Goal: Information Seeking & Learning: Learn about a topic

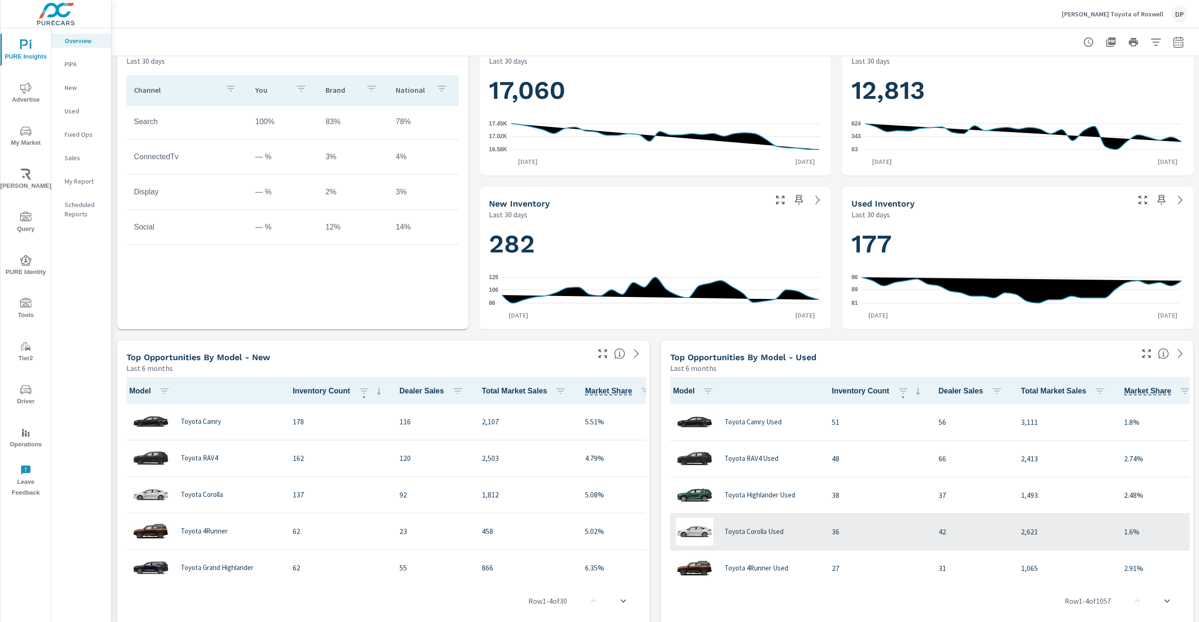
scroll to position [432, 0]
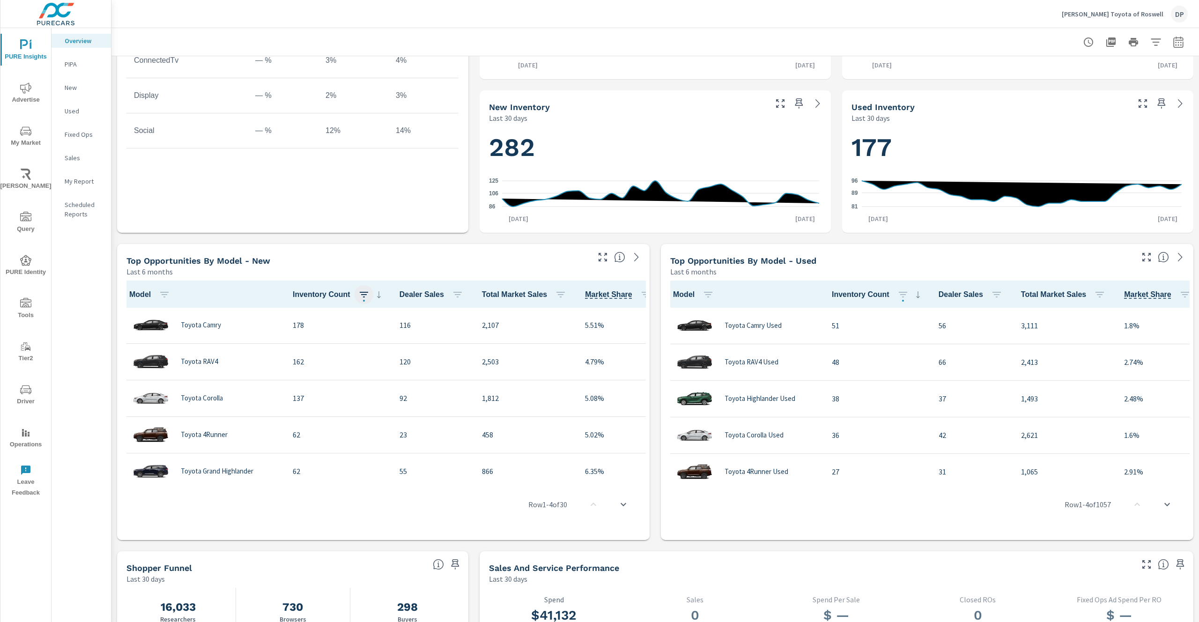
click at [360, 297] on icon "button" at bounding box center [363, 294] width 11 height 11
click at [376, 282] on div at bounding box center [599, 311] width 1199 height 622
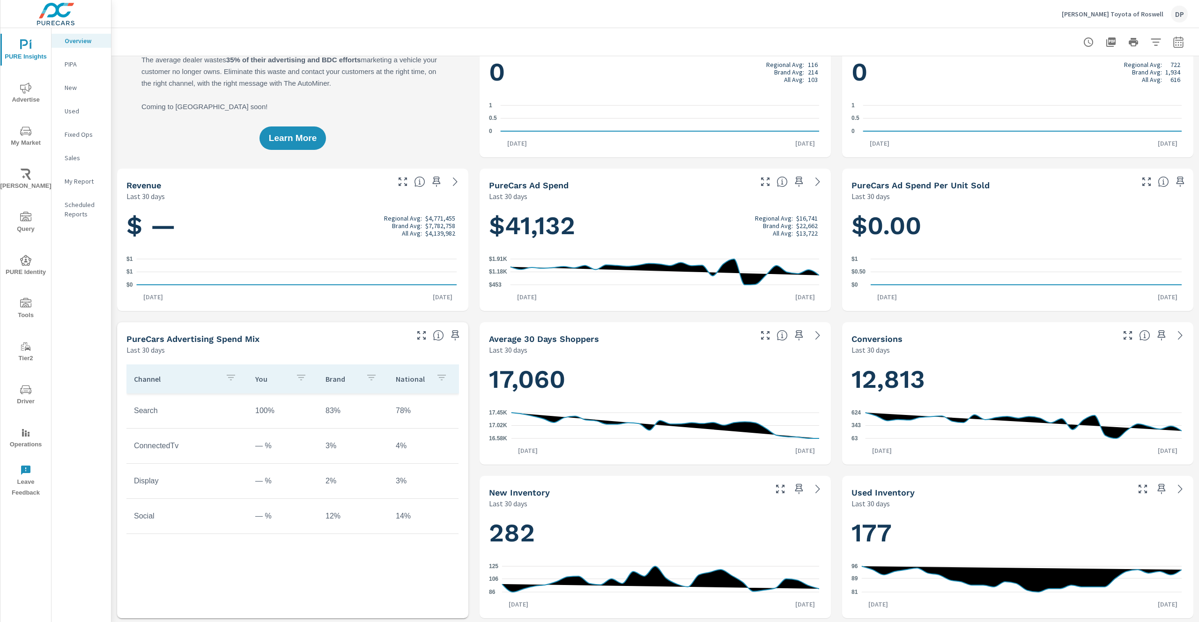
scroll to position [0, 0]
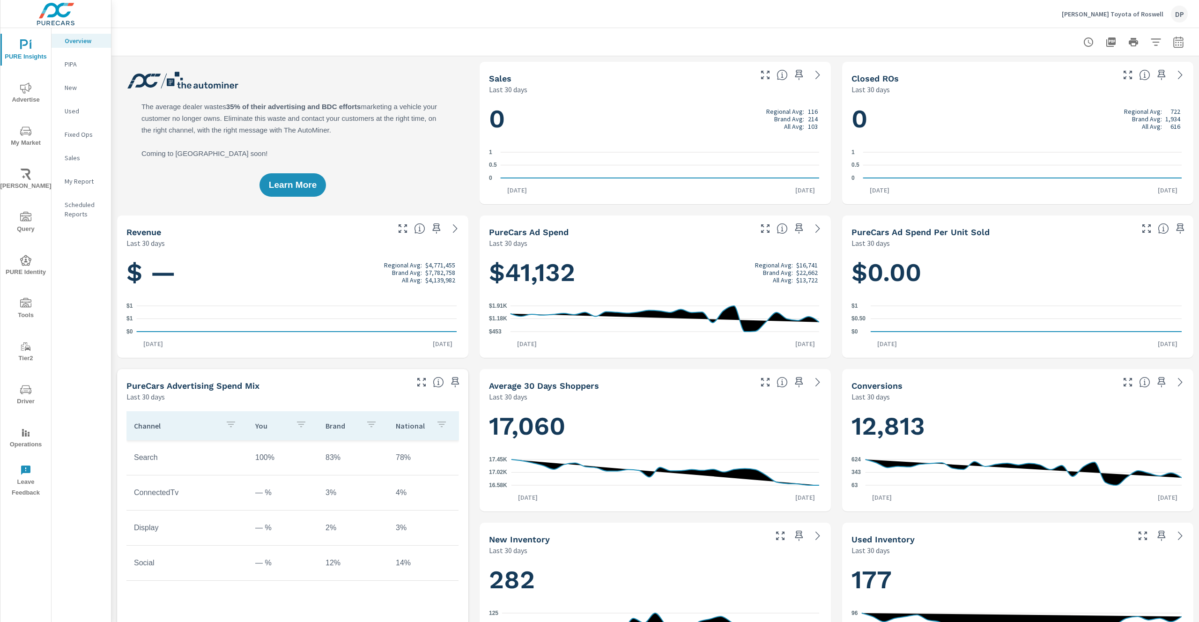
click at [93, 66] on p "PIPA" at bounding box center [84, 63] width 39 height 9
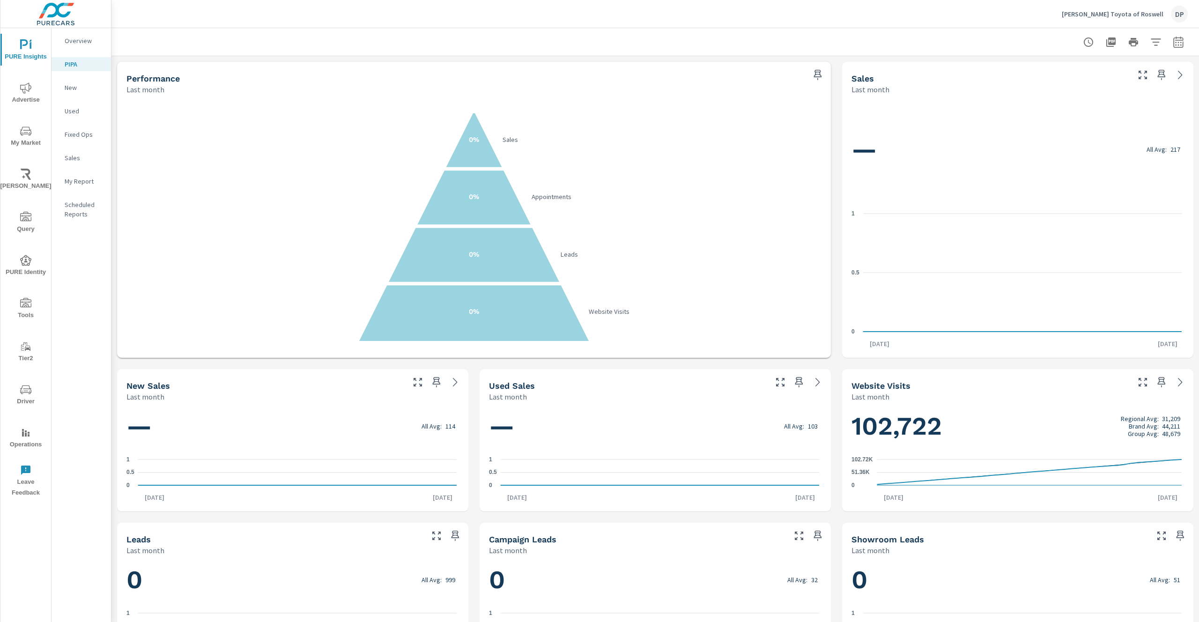
click at [79, 81] on div "New" at bounding box center [81, 88] width 59 height 14
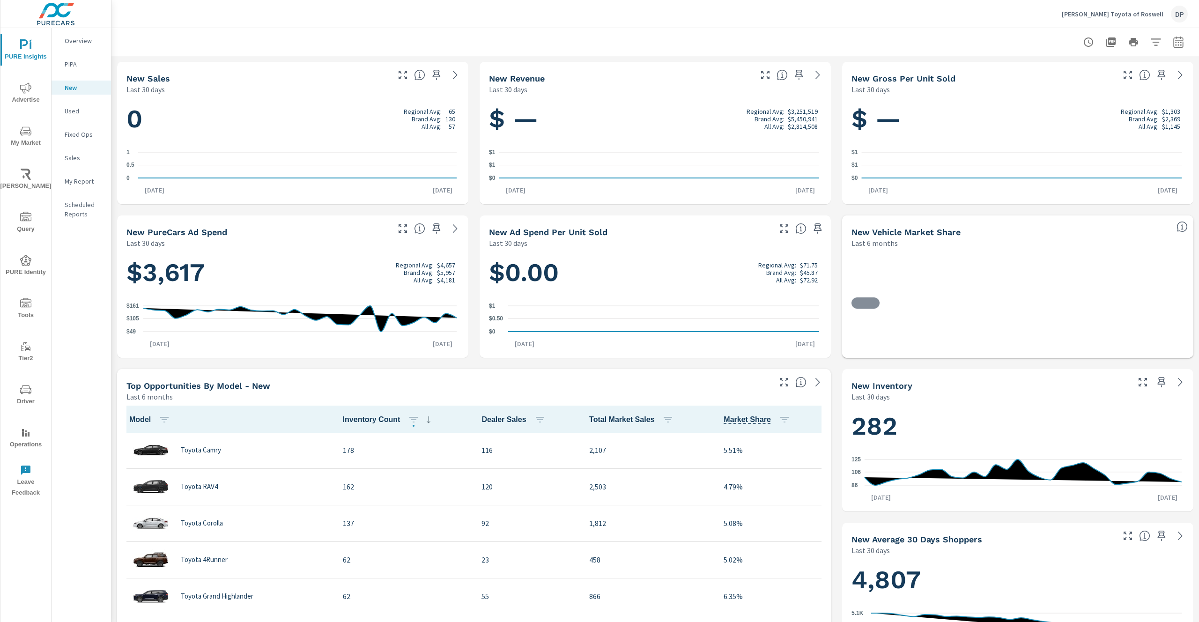
scroll to position [0, 0]
click at [83, 40] on p "Overview" at bounding box center [84, 40] width 39 height 9
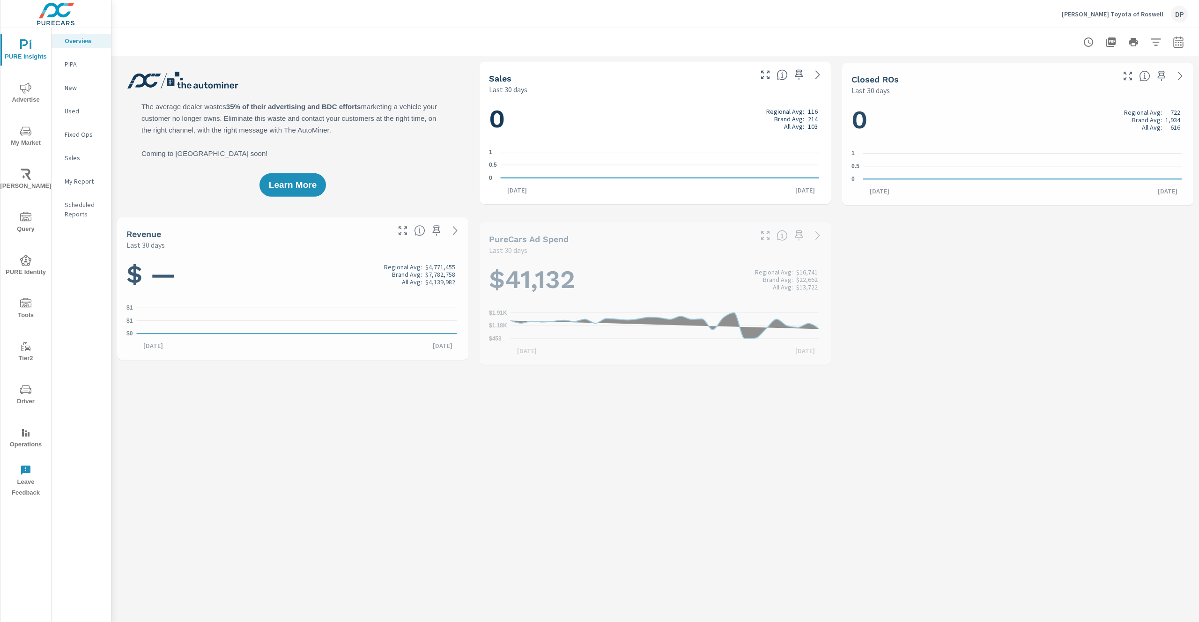
scroll to position [0, 0]
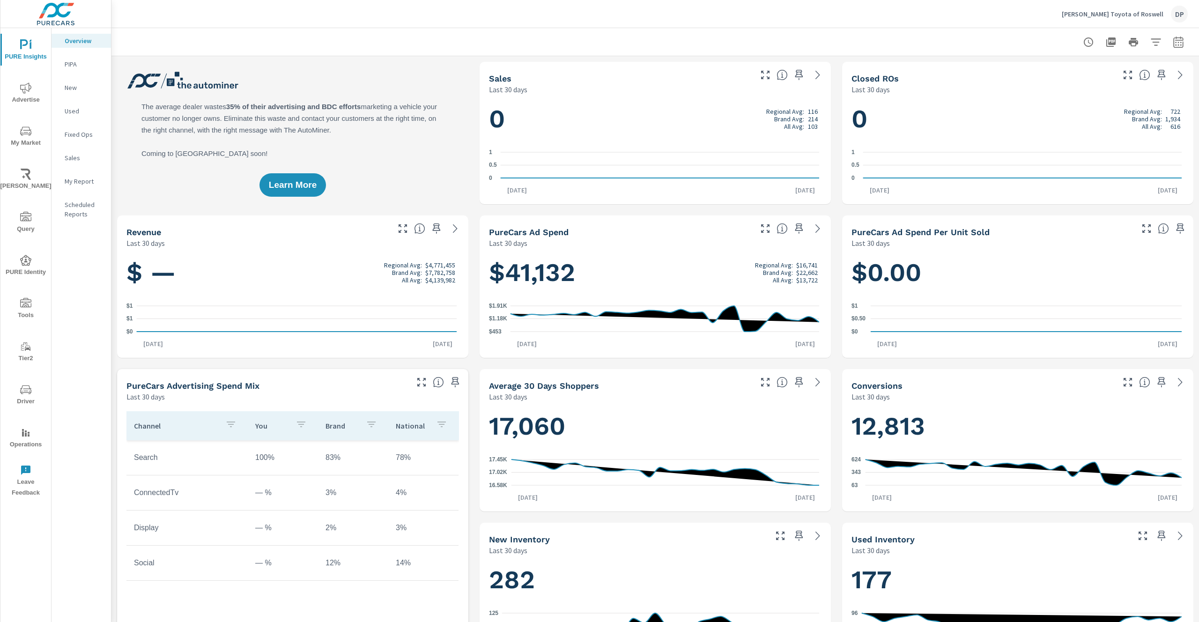
click at [239, 85] on div "Learn More" at bounding box center [292, 133] width 351 height 142
click at [375, 150] on div "Learn More" at bounding box center [292, 133] width 351 height 142
click at [1150, 11] on p "[PERSON_NAME] Toyota of Roswell" at bounding box center [1113, 14] width 102 height 8
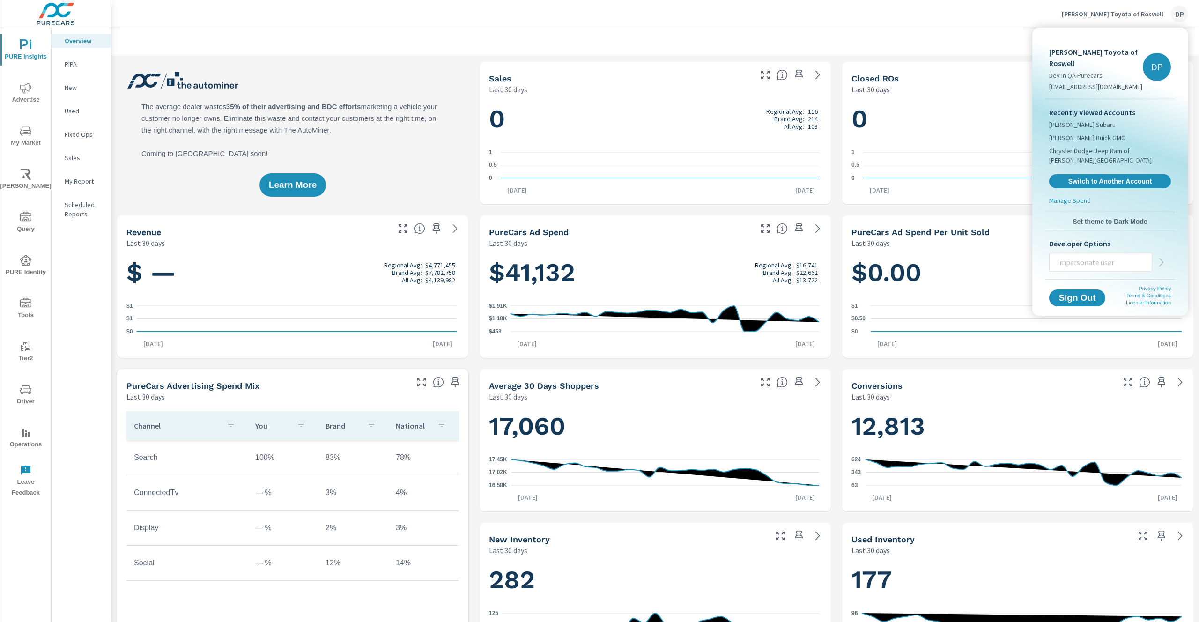
click at [78, 64] on div at bounding box center [599, 311] width 1199 height 622
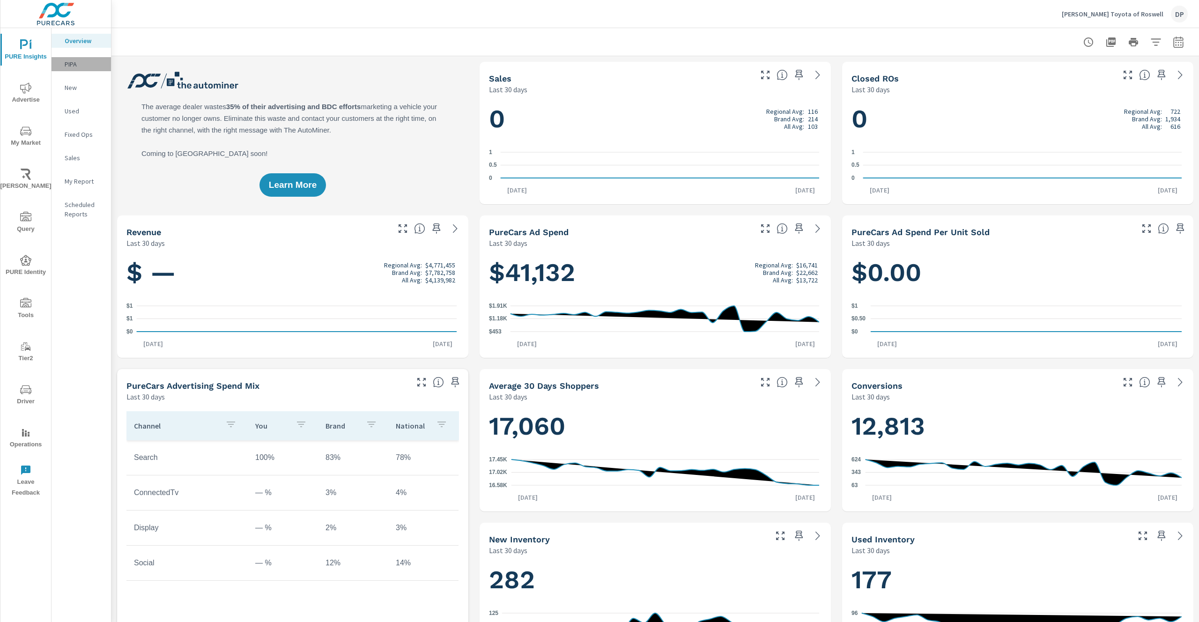
click at [74, 67] on p "PIPA" at bounding box center [84, 63] width 39 height 9
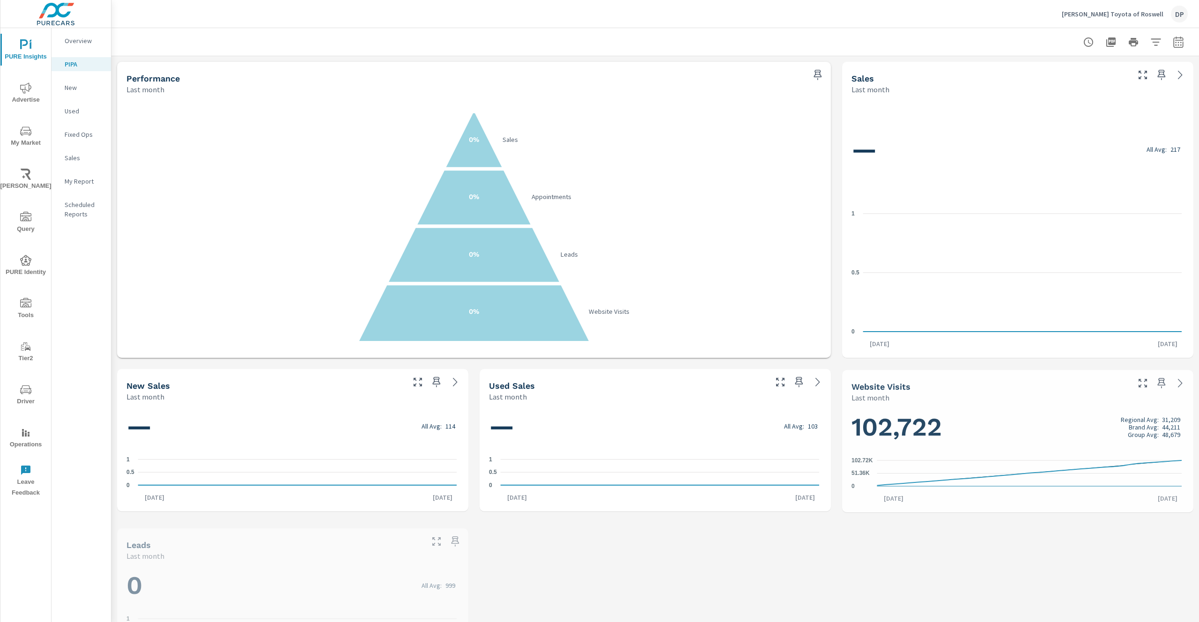
click at [72, 88] on p "New" at bounding box center [84, 87] width 39 height 9
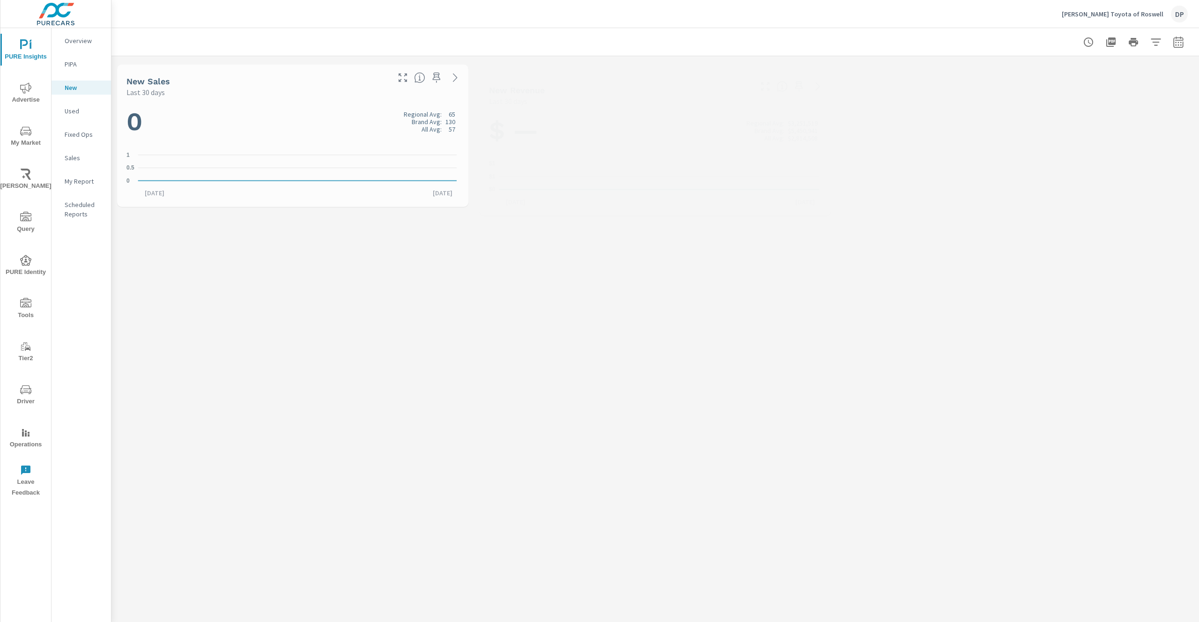
scroll to position [0, 0]
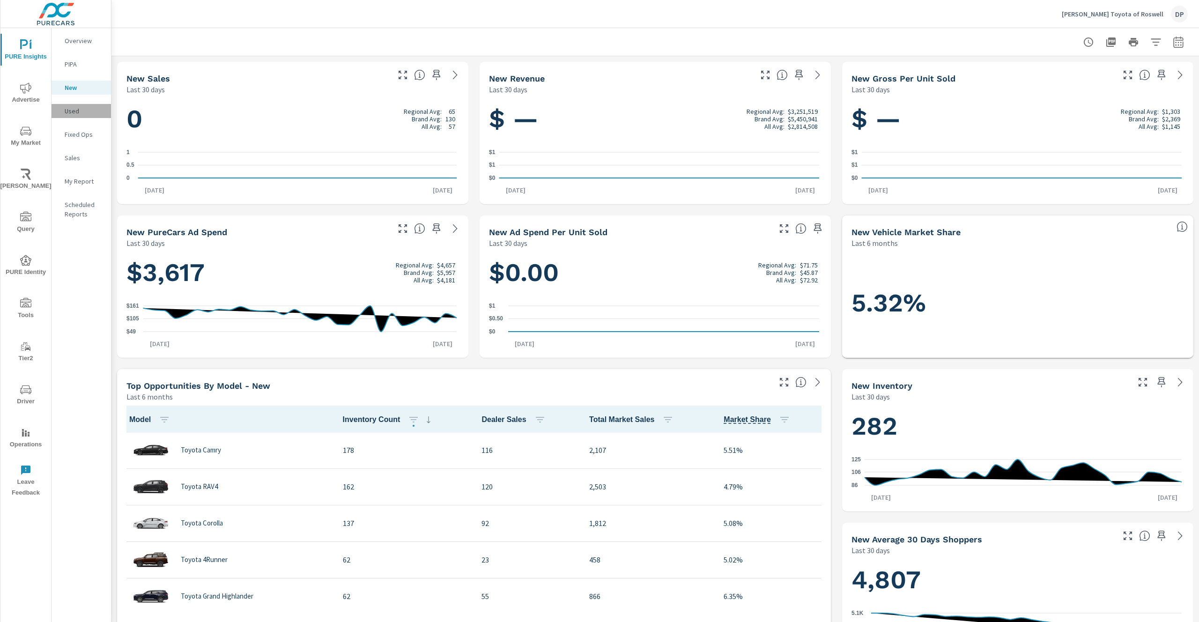
click at [77, 110] on p "Used" at bounding box center [84, 110] width 39 height 9
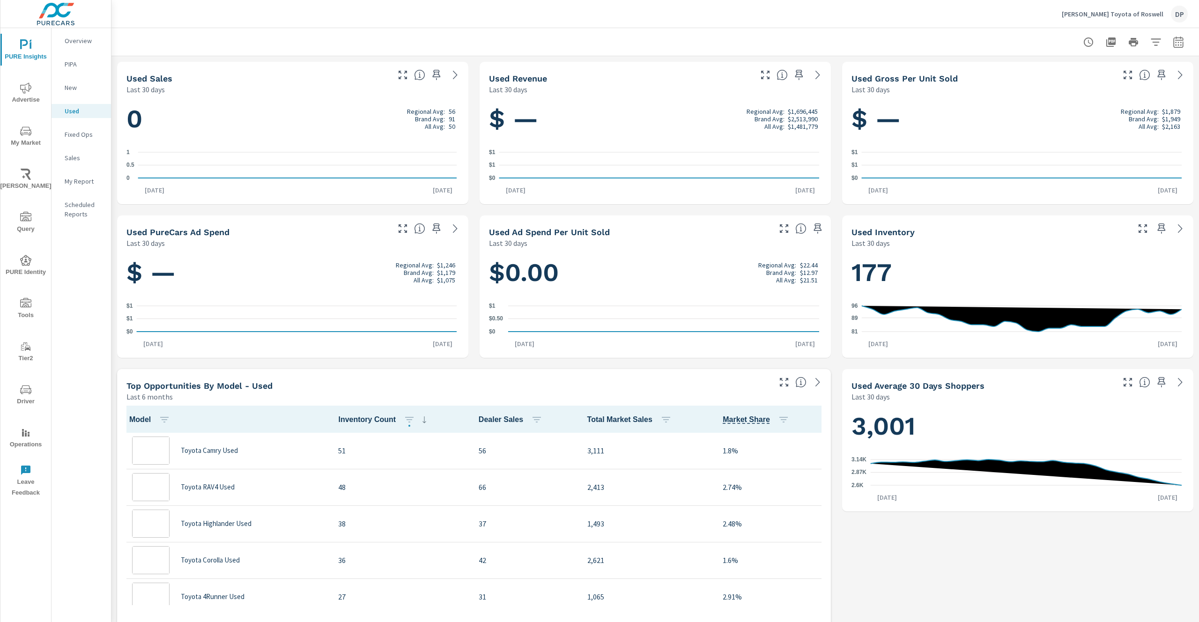
scroll to position [0, 0]
click at [87, 134] on p "Fixed Ops" at bounding box center [84, 134] width 39 height 9
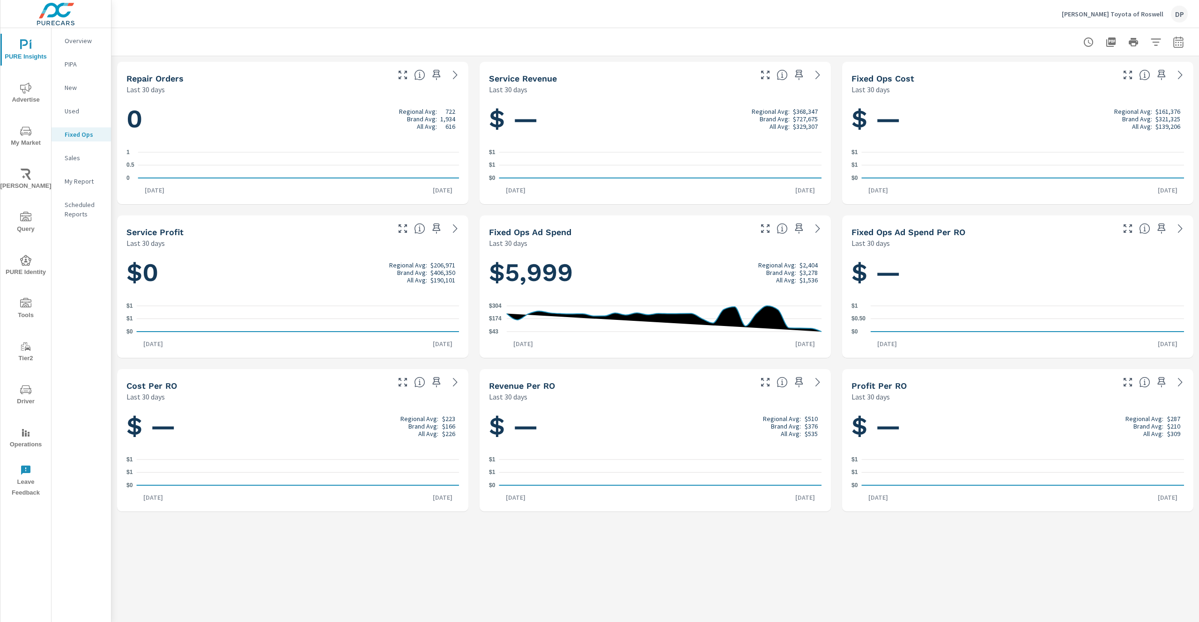
click at [74, 153] on p "Sales" at bounding box center [84, 157] width 39 height 9
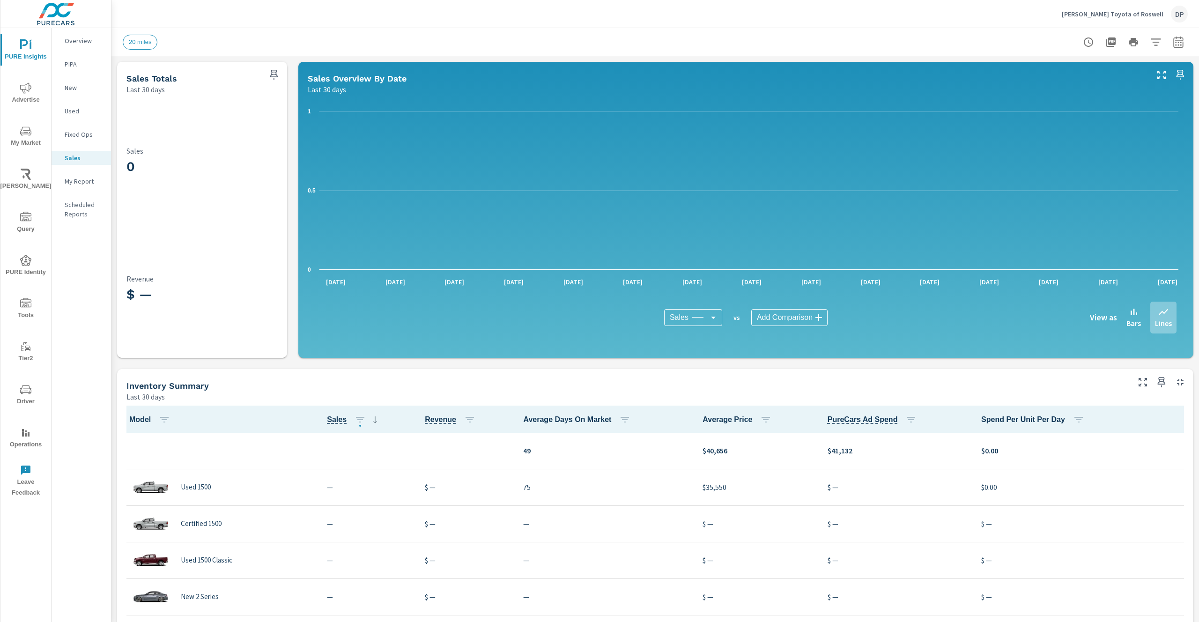
scroll to position [0, 0]
click at [82, 211] on p "Scheduled Reports" at bounding box center [84, 209] width 39 height 19
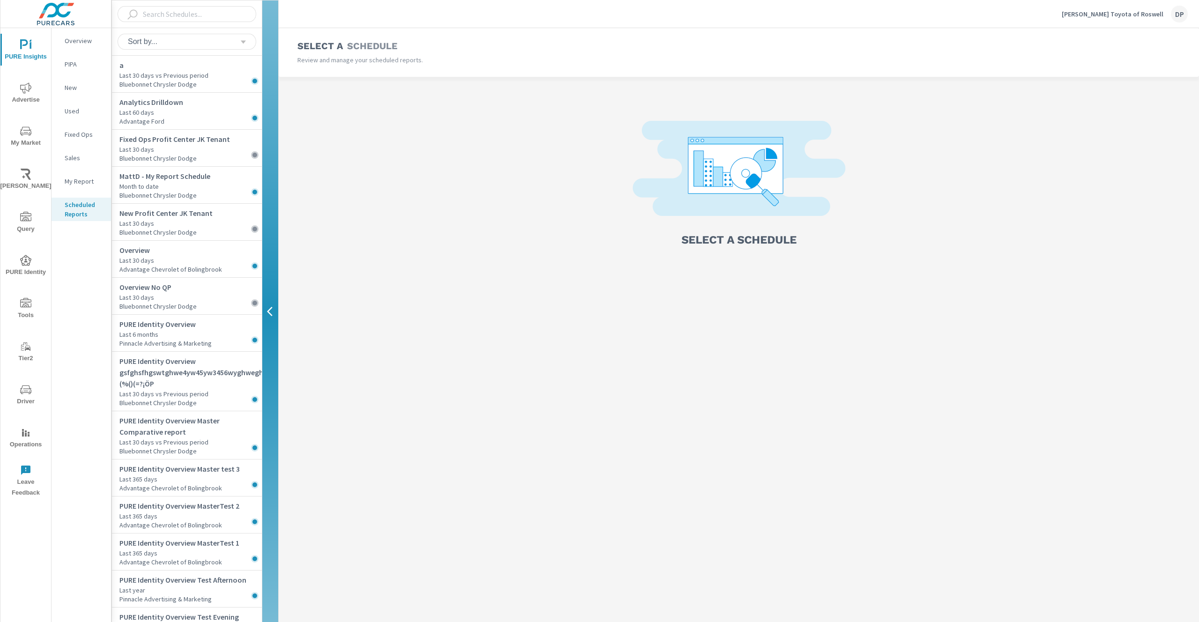
click at [25, 93] on icon "nav menu" at bounding box center [25, 87] width 11 height 11
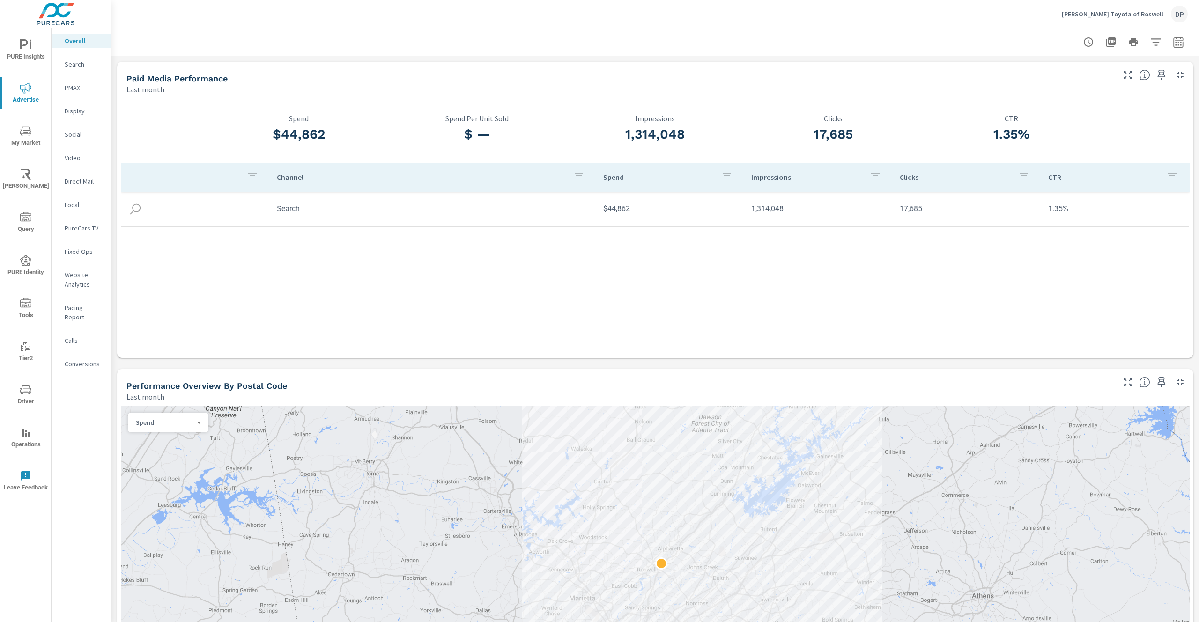
click at [26, 137] on span "My Market" at bounding box center [25, 137] width 45 height 23
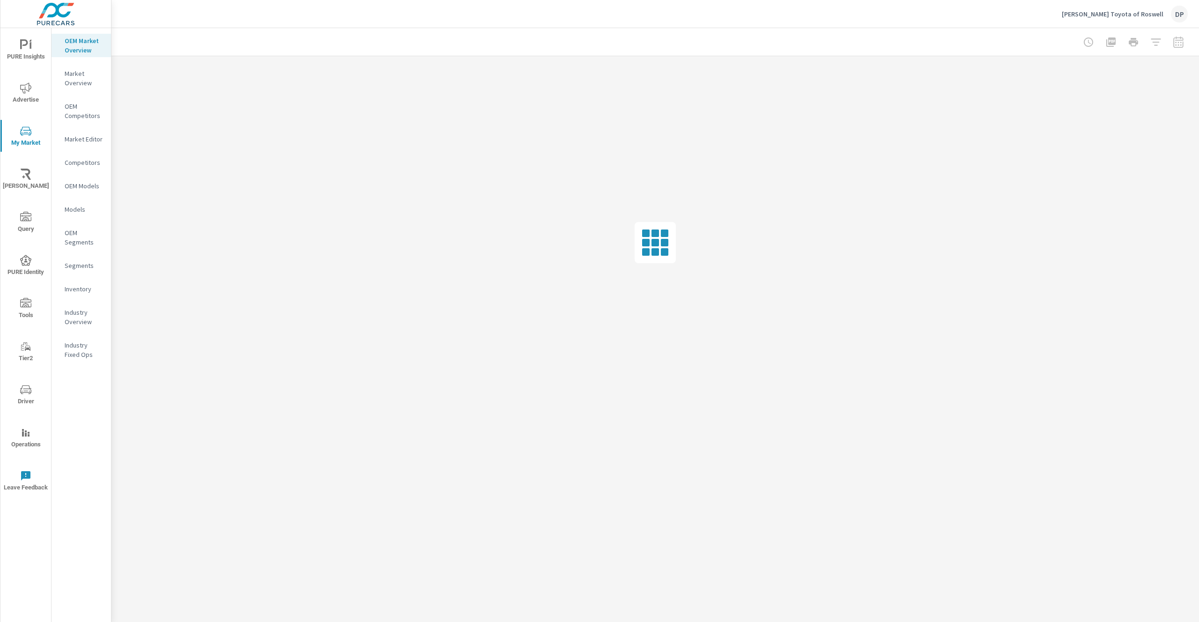
click at [28, 45] on icon "nav menu" at bounding box center [25, 44] width 11 height 11
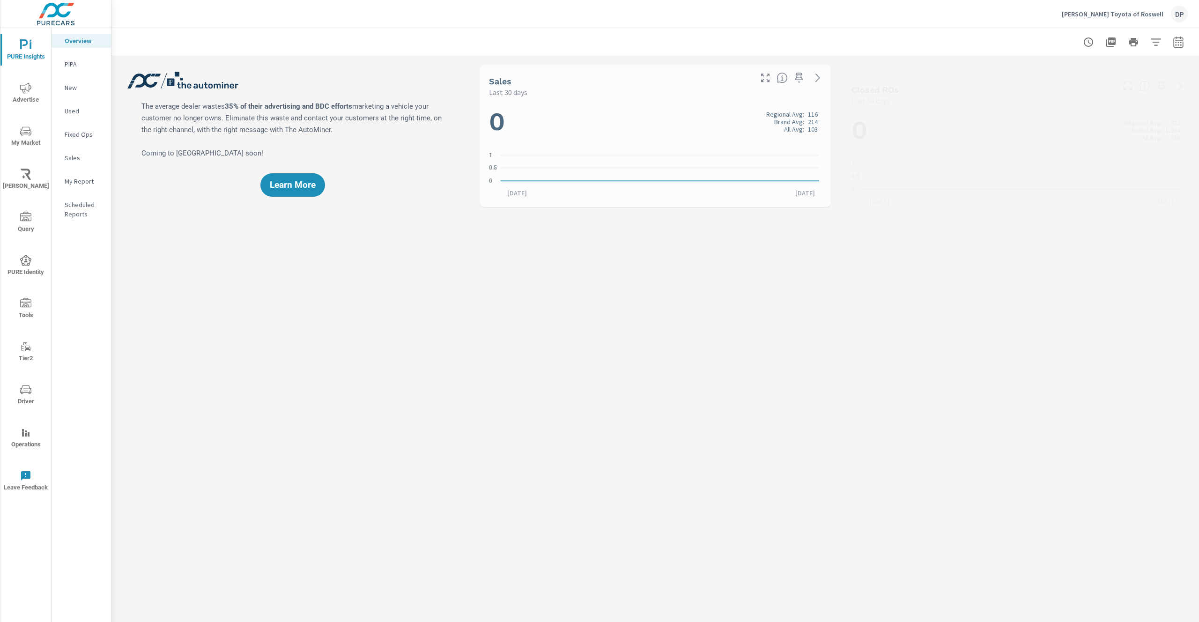
scroll to position [0, 0]
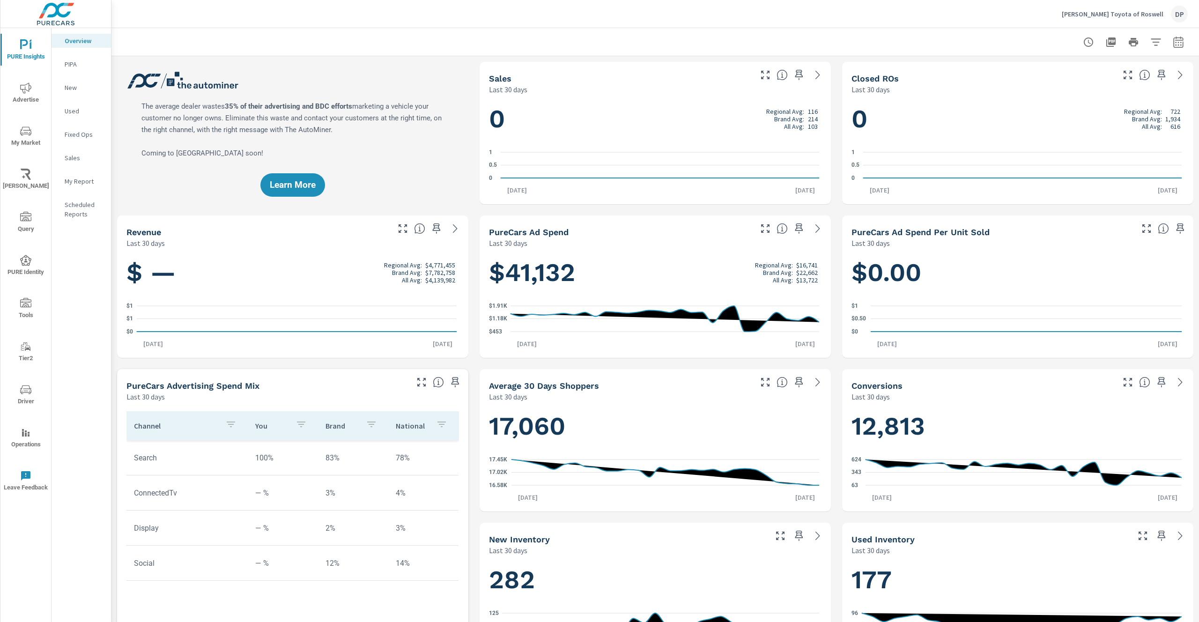
click at [85, 186] on div "My Report" at bounding box center [81, 181] width 59 height 14
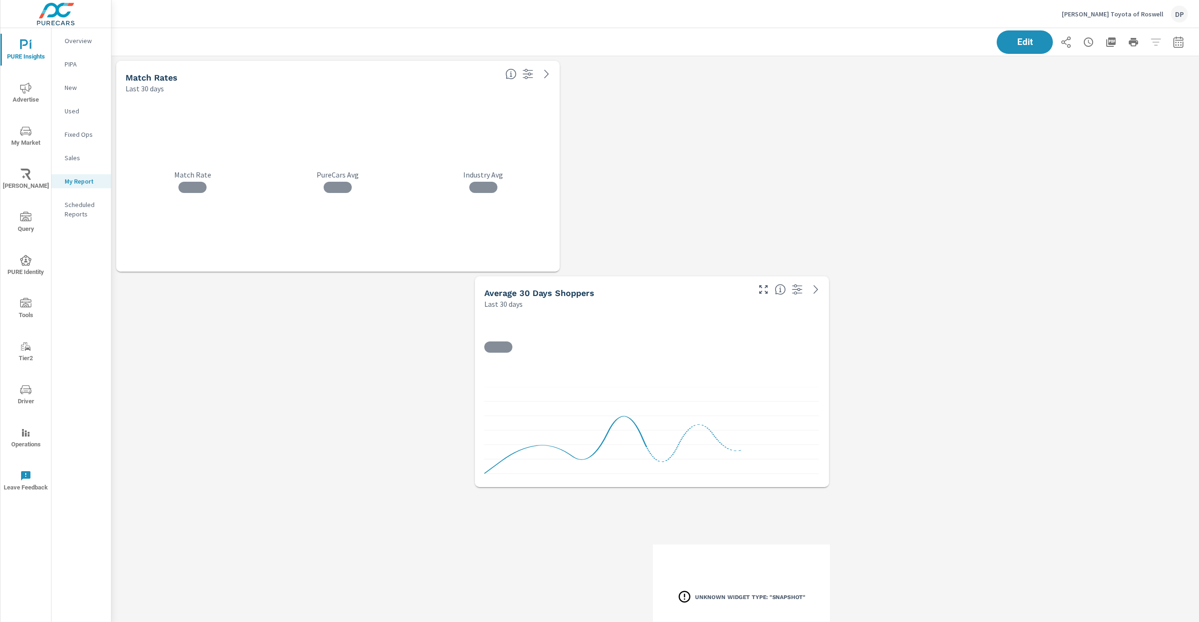
scroll to position [666, 1095]
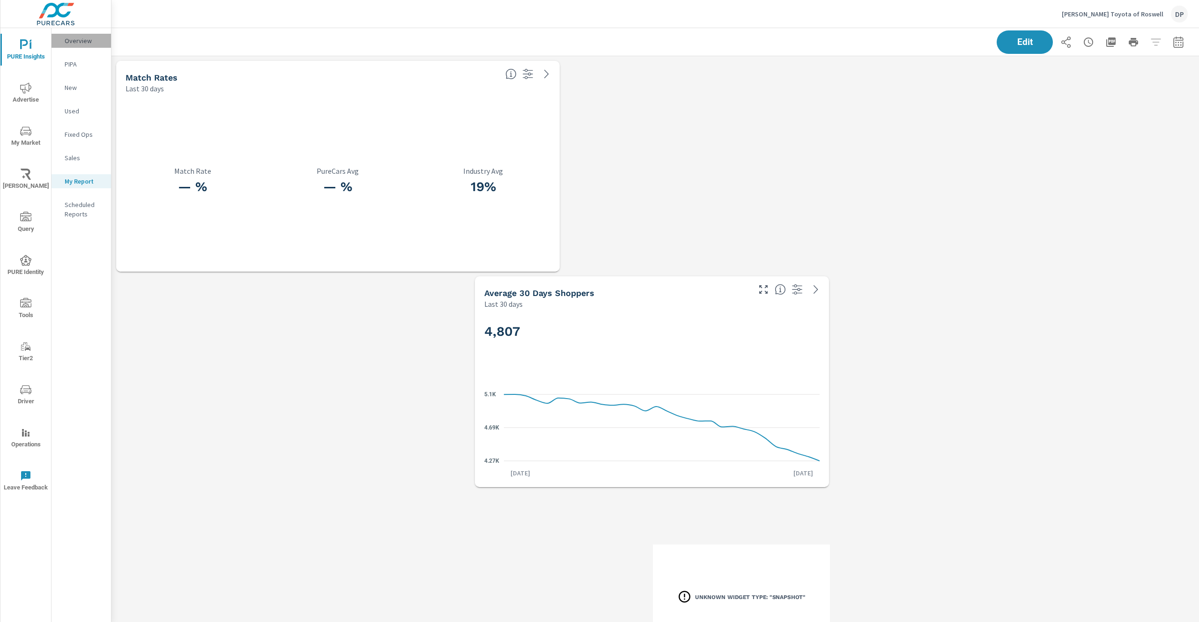
click at [74, 41] on p "Overview" at bounding box center [84, 40] width 39 height 9
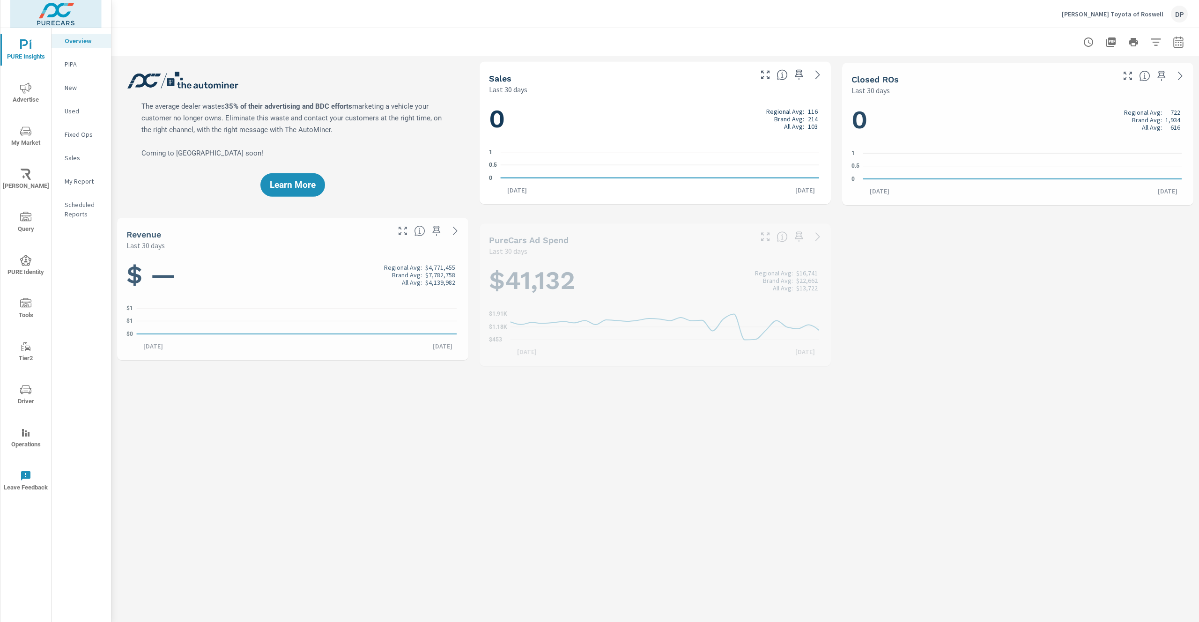
scroll to position [0, 0]
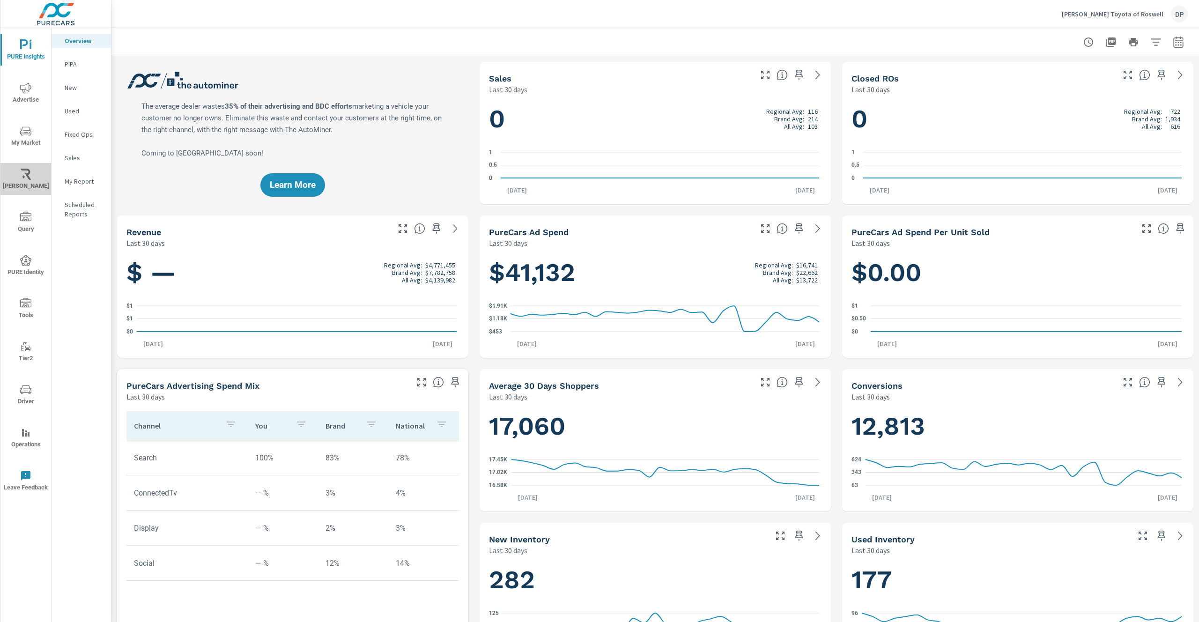
click at [43, 180] on span "[PERSON_NAME]" at bounding box center [25, 180] width 45 height 23
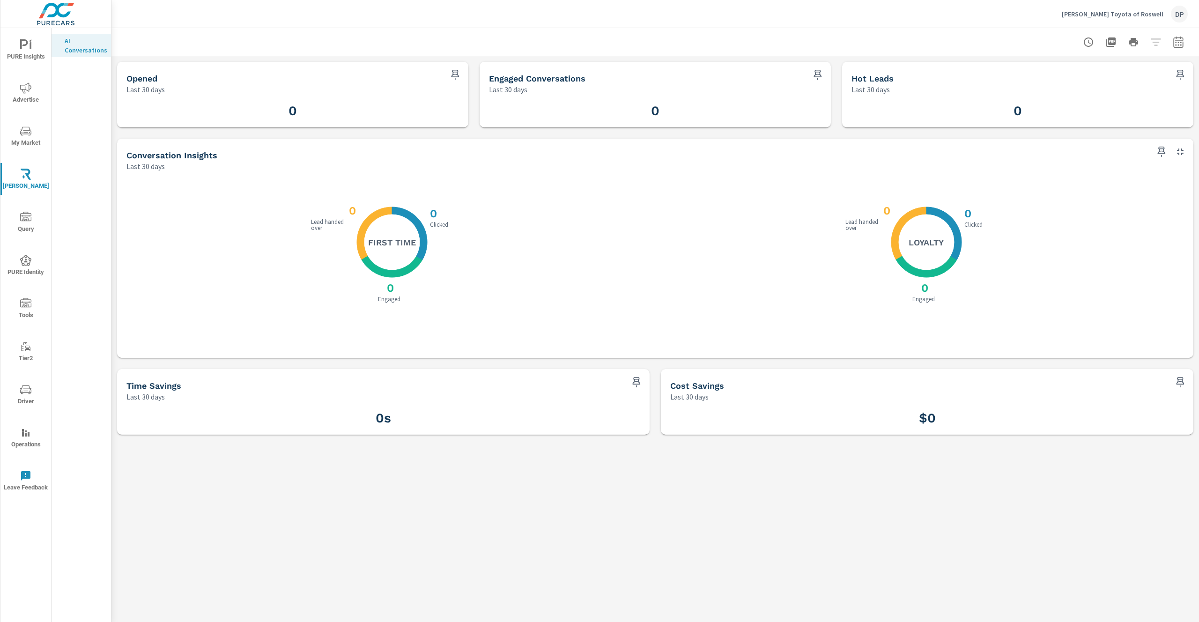
click at [30, 48] on icon "nav menu" at bounding box center [25, 44] width 11 height 11
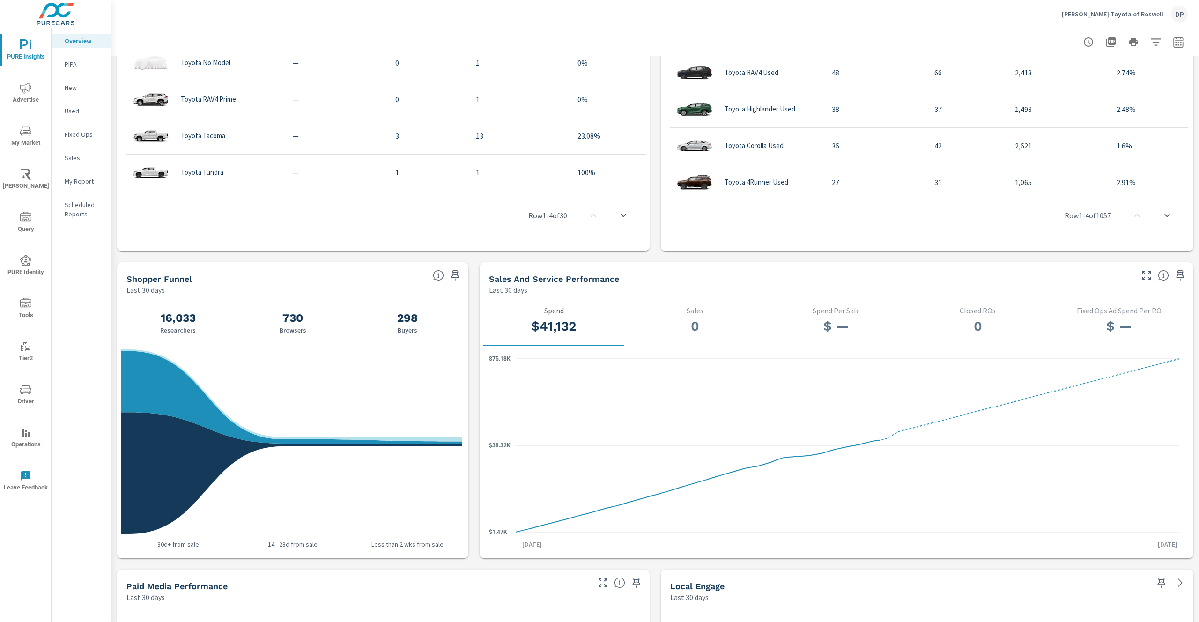
scroll to position [971, 0]
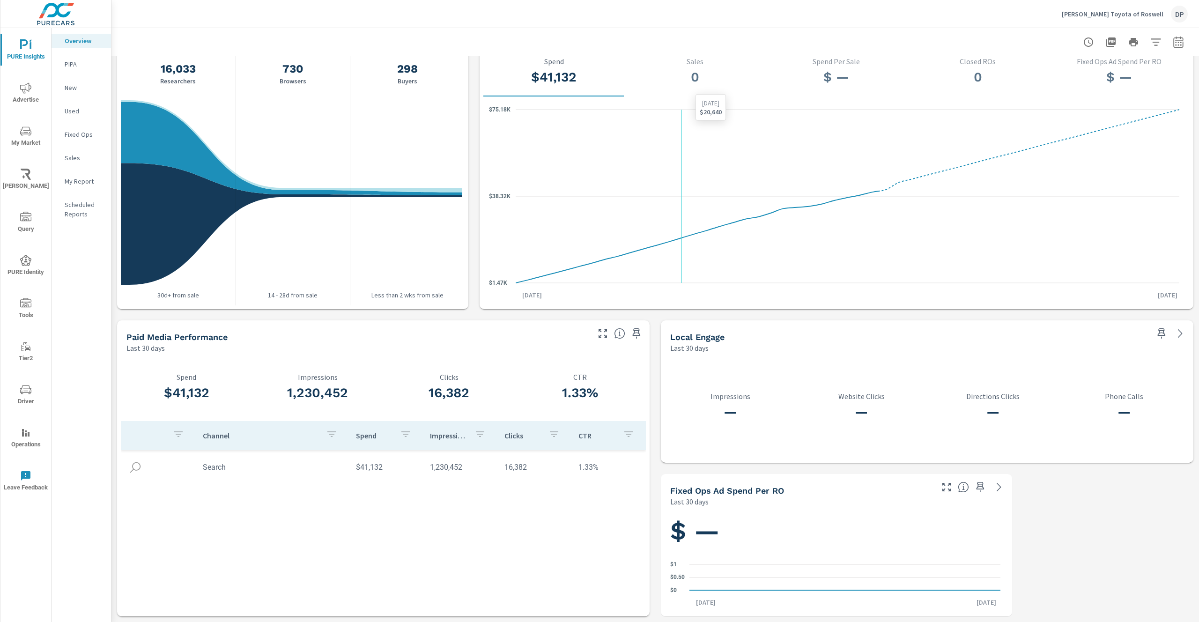
scroll to position [684, 0]
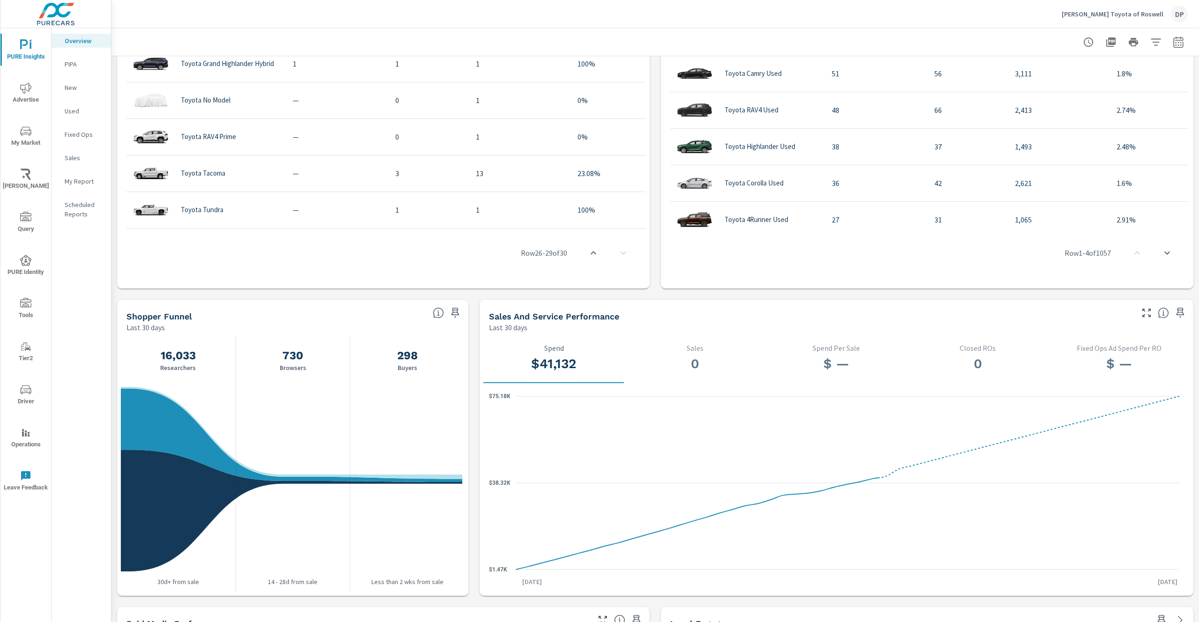
click at [695, 353] on div "0 Sales" at bounding box center [695, 360] width 126 height 32
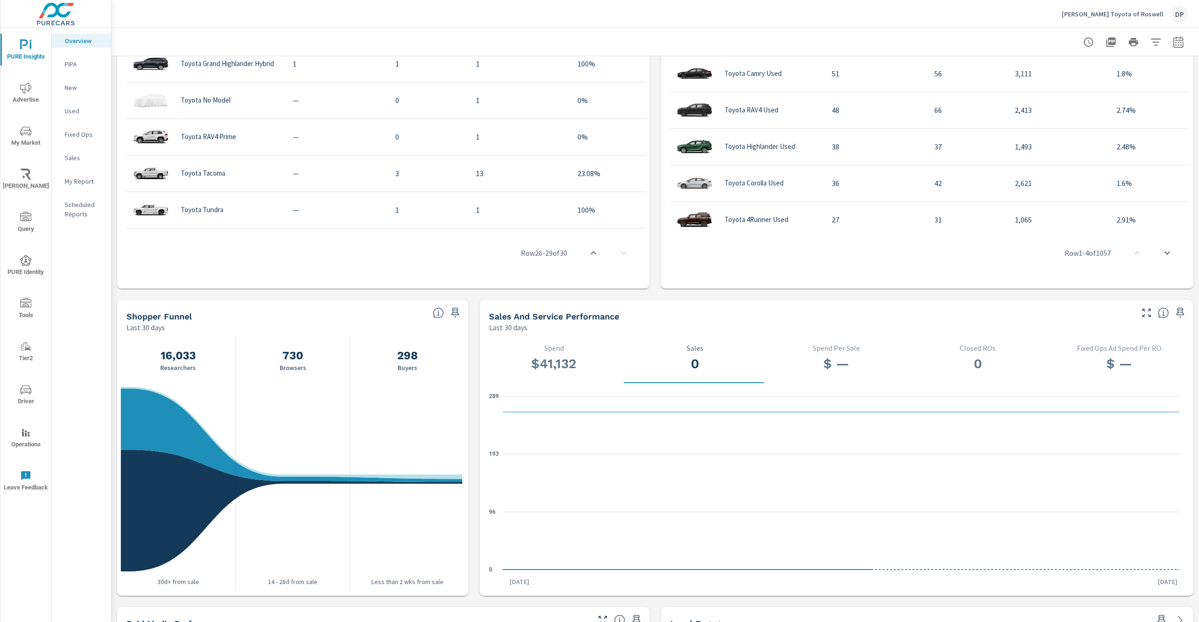
click at [832, 357] on h3 "$ —" at bounding box center [836, 364] width 126 height 16
click at [570, 368] on h3 "$41,132" at bounding box center [554, 364] width 126 height 16
